Goal: Information Seeking & Learning: Check status

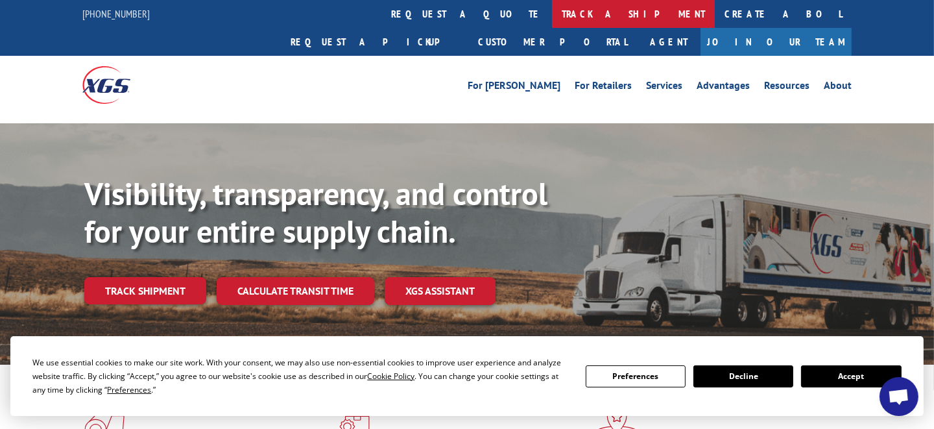
click at [552, 14] on link "track a shipment" at bounding box center [633, 14] width 163 height 28
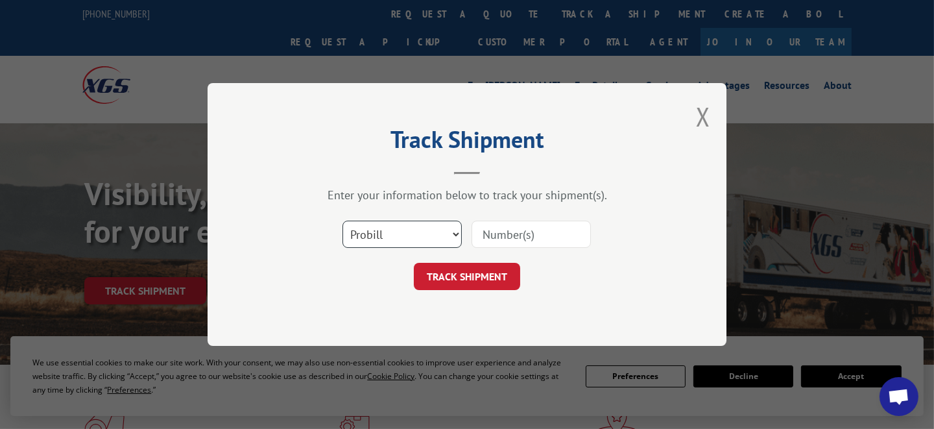
click at [415, 233] on select "Select category... Probill BOL PO" at bounding box center [401, 233] width 119 height 27
select select "bol"
click at [342, 220] on select "Select category... Probill BOL PO" at bounding box center [401, 233] width 119 height 27
click at [518, 238] on input at bounding box center [530, 233] width 119 height 27
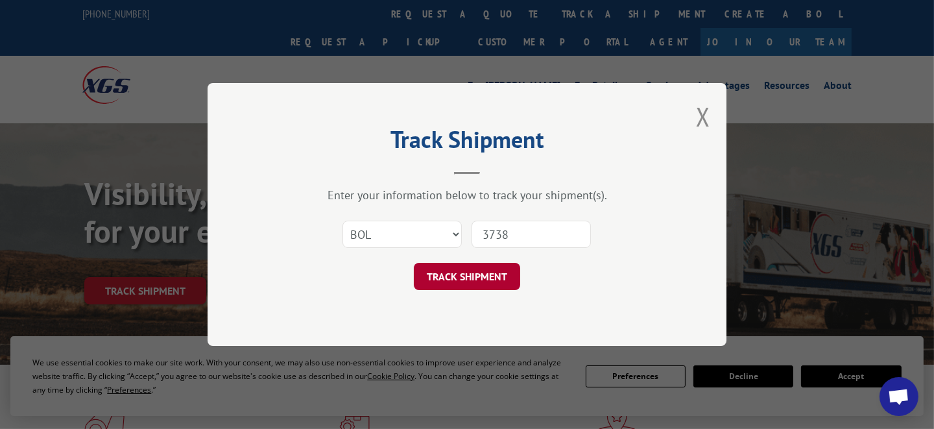
type input "3738"
click at [437, 275] on button "TRACK SHIPMENT" at bounding box center [467, 276] width 106 height 27
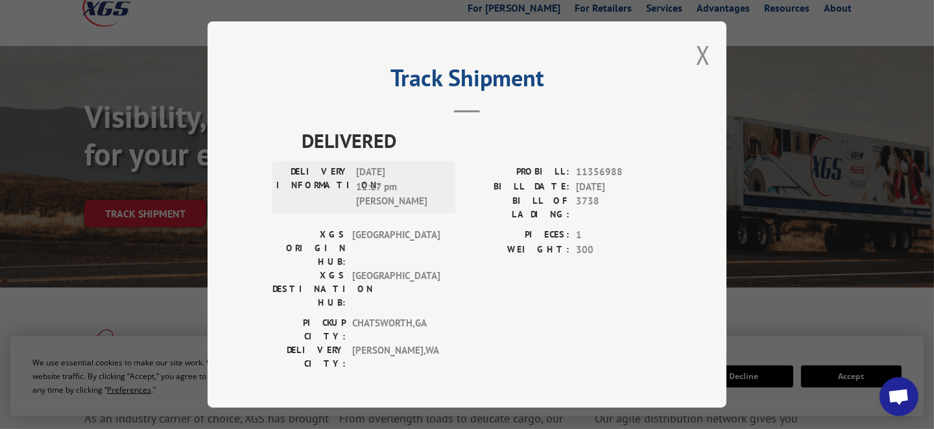
scroll to position [64, 0]
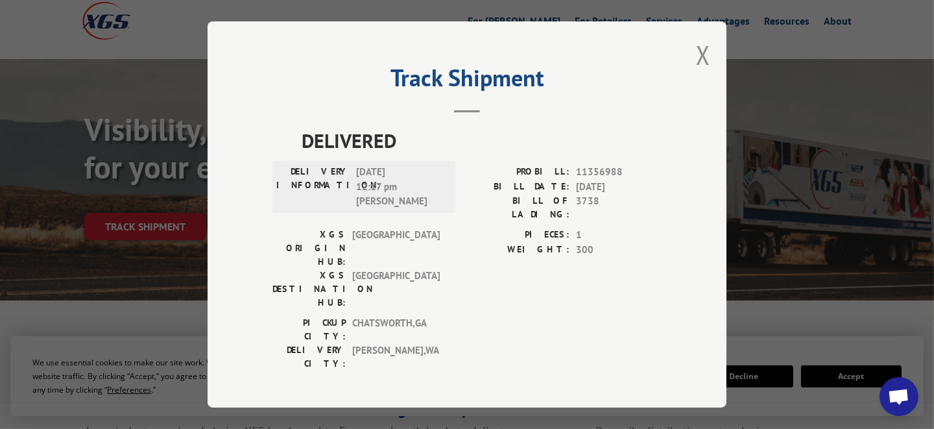
click at [695, 60] on div "Track Shipment DELIVERED DELIVERY INFORMATION: [DATE] 12:17 pm [PERSON_NAME] PR…" at bounding box center [467, 214] width 519 height 386
click at [703, 66] on button "Close modal" at bounding box center [703, 55] width 14 height 34
